Goal: Check status

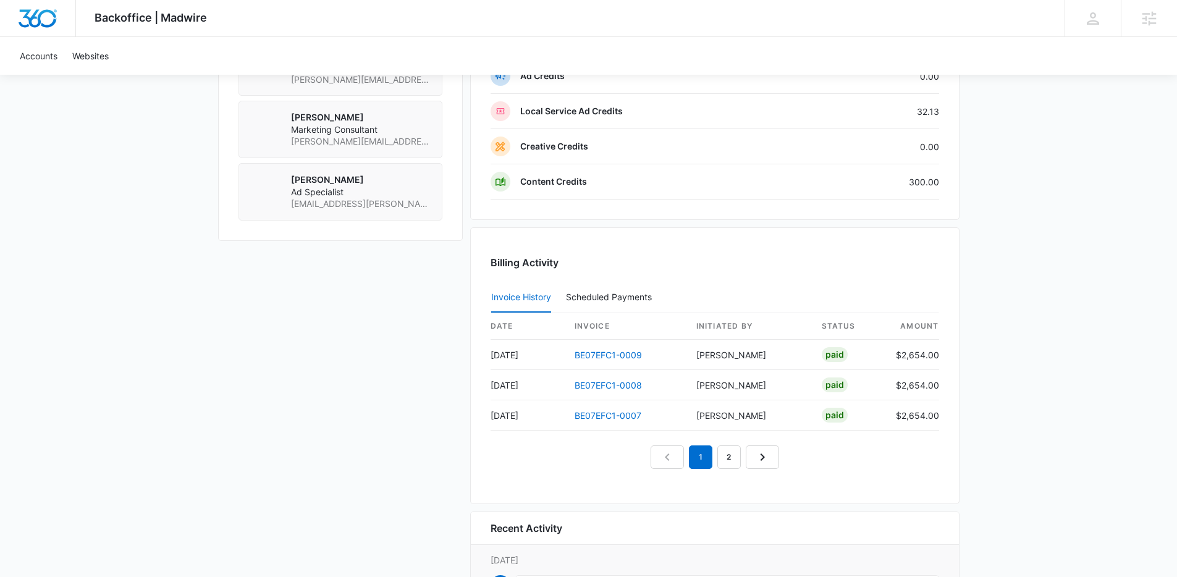
scroll to position [1176, 0]
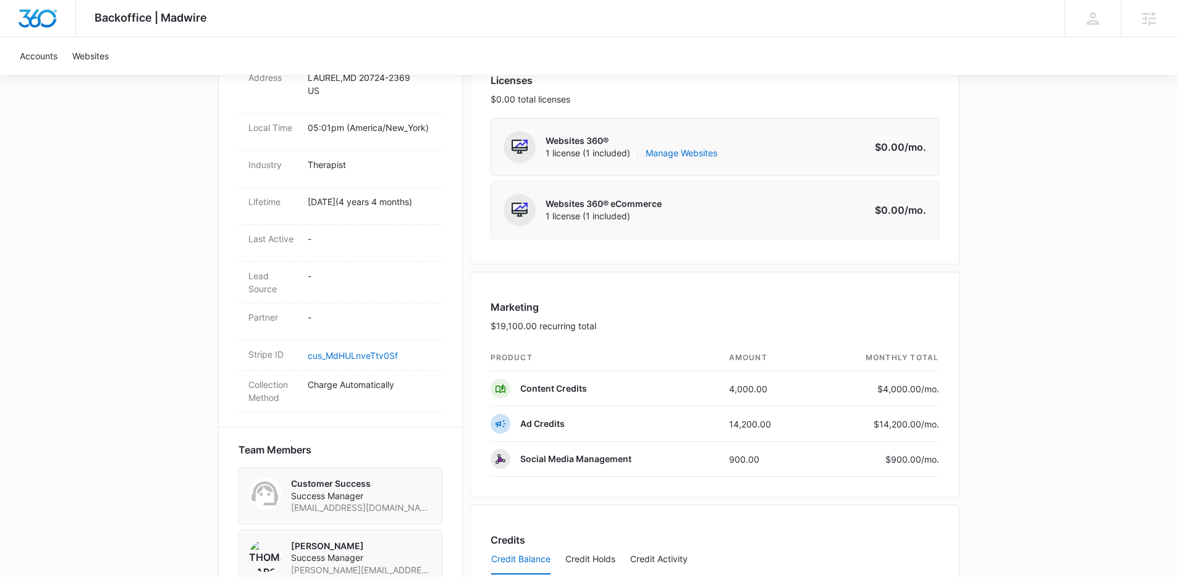
scroll to position [504, 0]
